Goal: Transaction & Acquisition: Purchase product/service

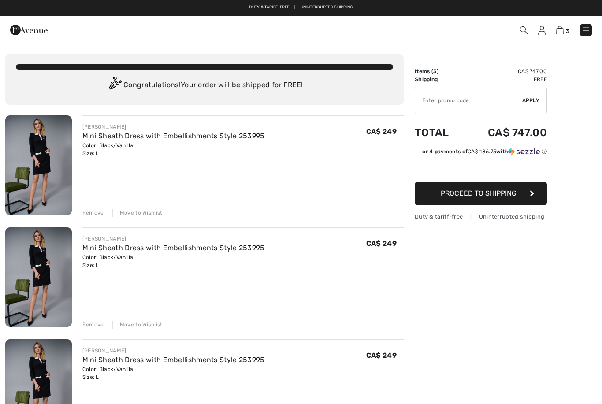
click at [92, 209] on div "Remove" at bounding box center [93, 213] width 22 height 8
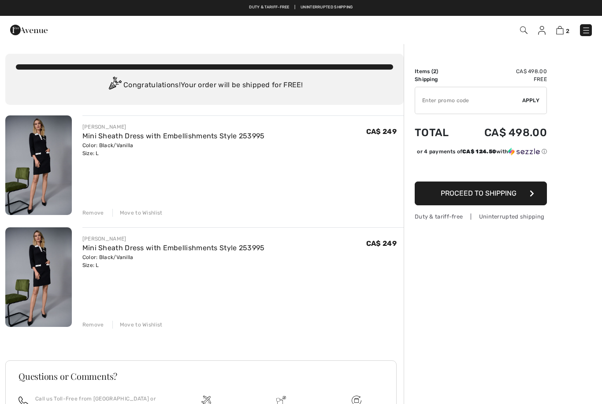
click at [96, 324] on div "Remove" at bounding box center [93, 325] width 22 height 8
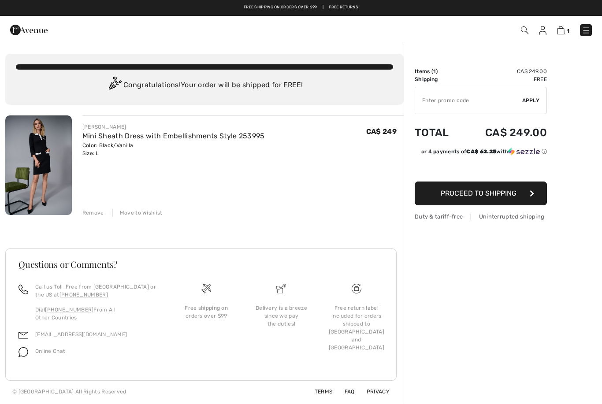
click at [487, 111] on input "TEXT" at bounding box center [468, 100] width 107 height 26
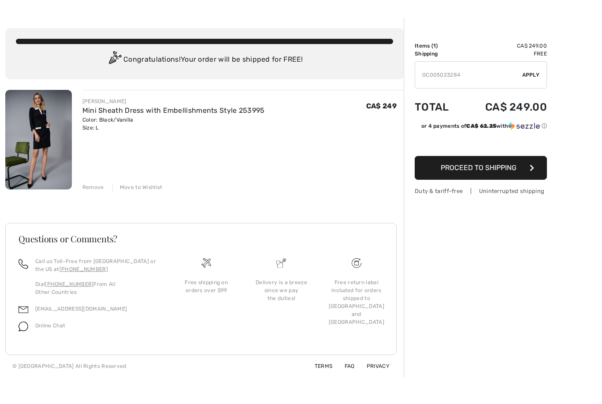
type input "GC005023284"
click at [529, 181] on button "Proceed to Shipping" at bounding box center [480, 193] width 132 height 24
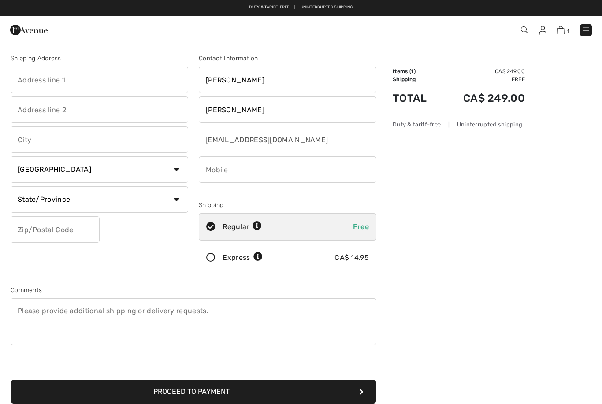
click at [27, 79] on input "text" at bounding box center [100, 80] width 178 height 26
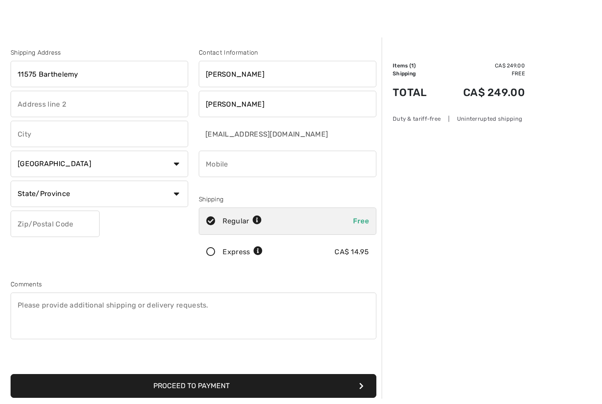
click at [49, 138] on input "text" at bounding box center [100, 139] width 178 height 26
type input "11575 Barthelemy"
type input "Montreal"
click at [172, 164] on select "Country Canada United States Afghanistan Aland Islands Albania Algeria American…" at bounding box center [100, 169] width 178 height 26
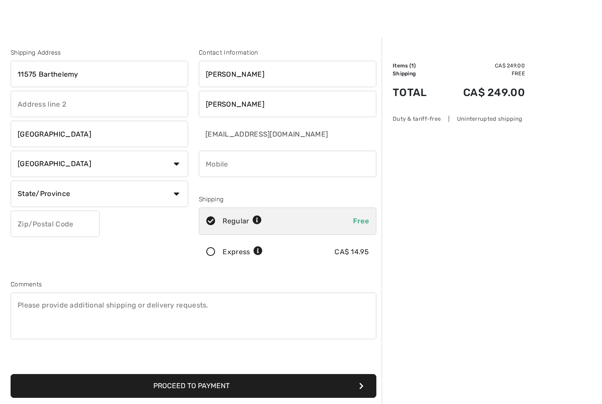
click at [68, 198] on select "State/Province Alberta British Columbia Manitoba New Brunswick Newfoundland and…" at bounding box center [100, 194] width 178 height 26
select select "QC"
click at [33, 228] on input "text" at bounding box center [55, 224] width 89 height 26
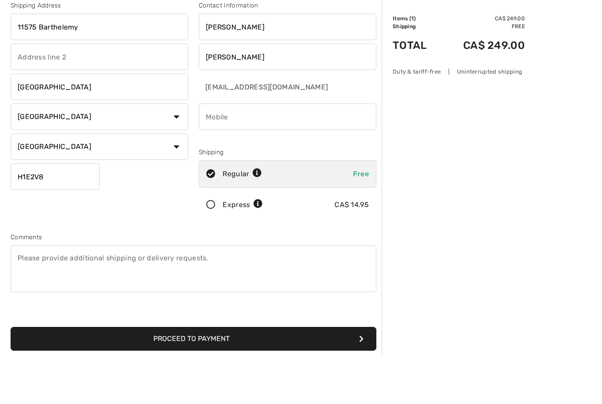
type input "H1E2V8"
click at [233, 151] on input "phone" at bounding box center [288, 164] width 178 height 26
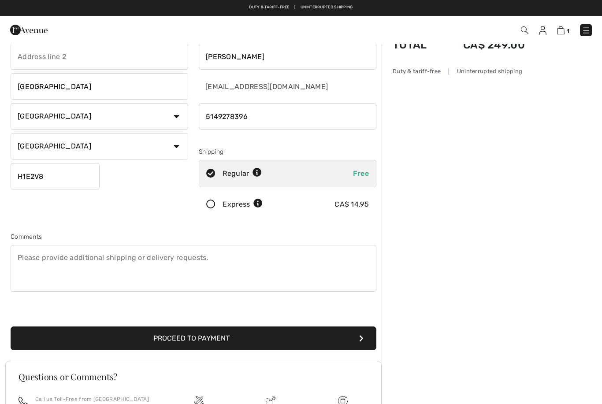
type input "5149278396"
click at [304, 344] on button "Proceed to Payment" at bounding box center [194, 338] width 366 height 24
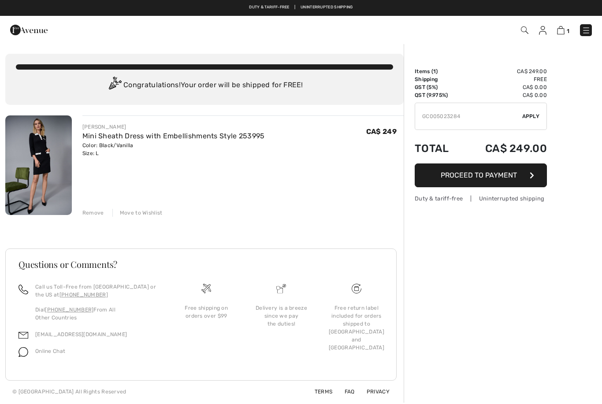
scroll to position [30, 0]
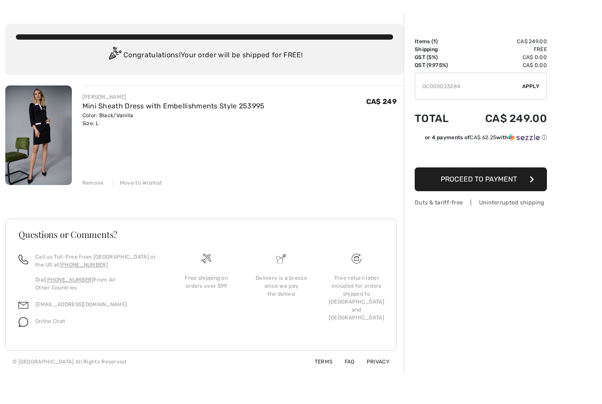
click at [530, 87] on span "Apply" at bounding box center [531, 86] width 18 height 8
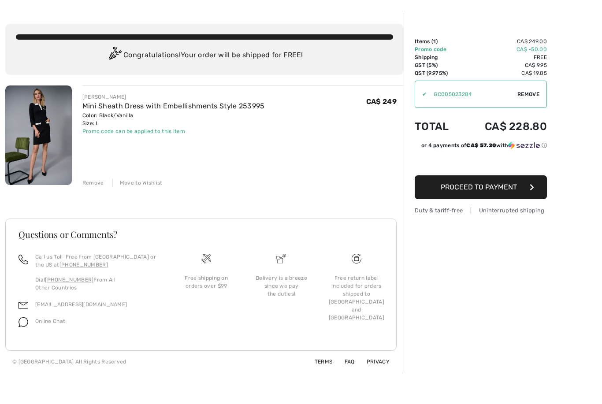
click at [511, 195] on button "Proceed to Payment" at bounding box center [480, 187] width 132 height 24
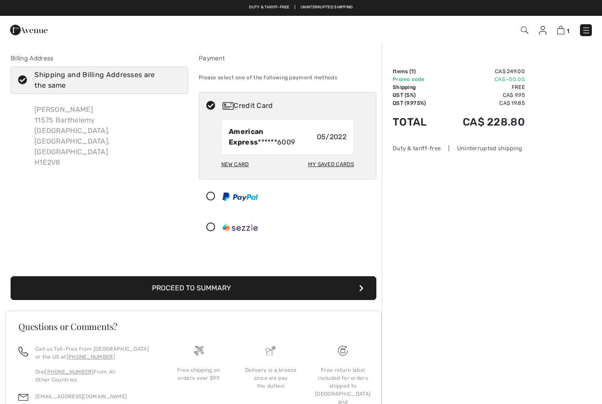
click at [233, 166] on div "New Card" at bounding box center [234, 164] width 27 height 15
radio input "true"
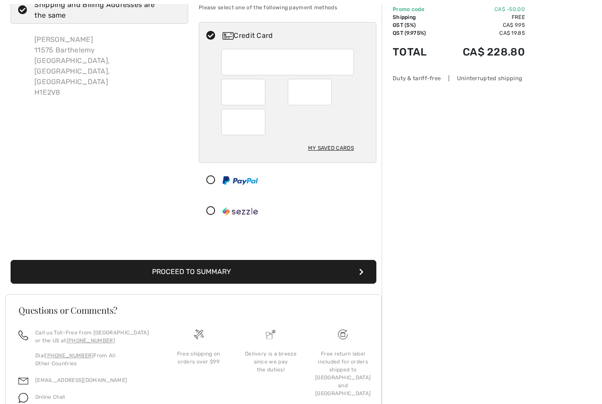
scroll to position [70, 0]
click at [320, 269] on button "Proceed to Summary" at bounding box center [194, 272] width 366 height 24
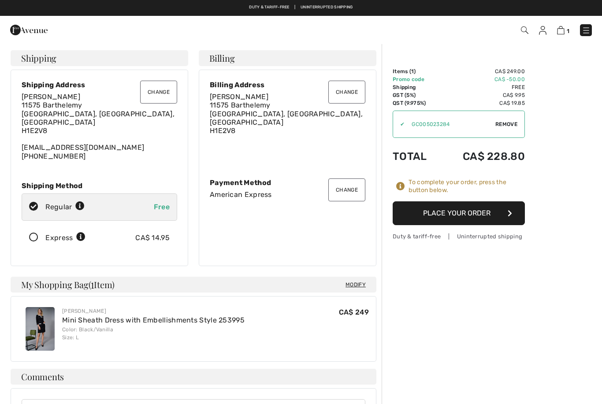
click at [474, 217] on button "Place Your Order" at bounding box center [458, 213] width 132 height 24
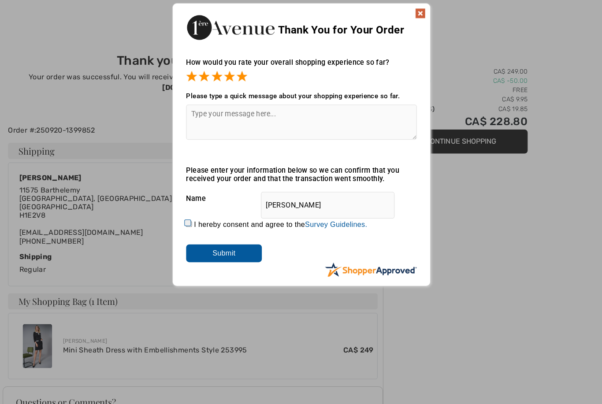
click at [230, 255] on input "Submit" at bounding box center [224, 252] width 75 height 18
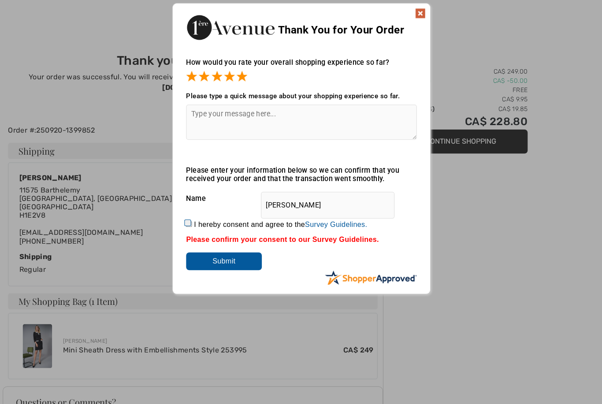
click at [230, 266] on input "Submit" at bounding box center [224, 260] width 75 height 18
click at [225, 261] on input "Submit" at bounding box center [224, 260] width 75 height 18
click at [226, 262] on input "Submit" at bounding box center [224, 260] width 75 height 18
click at [417, 15] on img at bounding box center [418, 14] width 11 height 11
